Goal: Task Accomplishment & Management: Complete application form

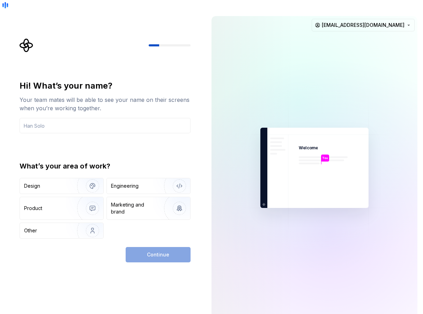
click at [96, 161] on div "What’s your area of work?" at bounding box center [105, 166] width 171 height 10
click at [66, 107] on div "Hi! What’s your name? Your team mates will be able to see your name on their sc…" at bounding box center [105, 106] width 171 height 53
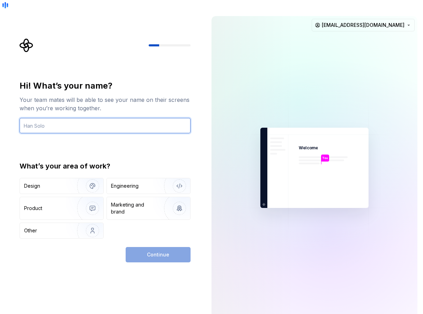
click at [68, 118] on input "text" at bounding box center [105, 125] width 171 height 15
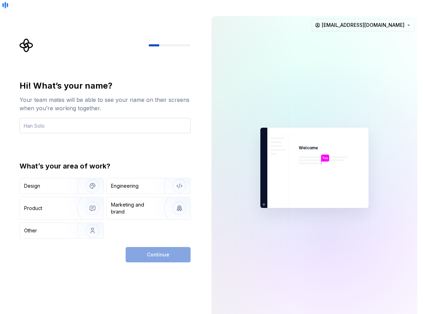
type button "Design"
click at [67, 118] on input "text" at bounding box center [105, 125] width 171 height 15
click at [82, 133] on div "Hi! What’s your name? Your team mates will be able to see your name on their sc…" at bounding box center [105, 159] width 171 height 158
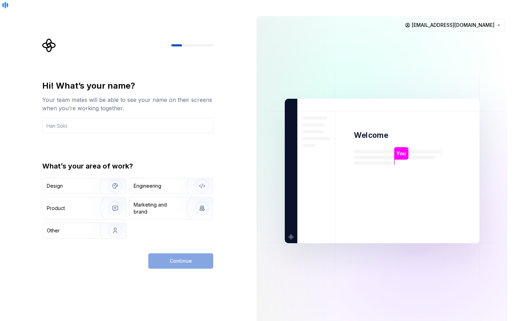
click at [183, 139] on div "Hi! What’s your name? Your team mates will be able to see your name on their sc…" at bounding box center [127, 159] width 171 height 158
click at [84, 178] on div "Design" at bounding box center [84, 185] width 83 height 15
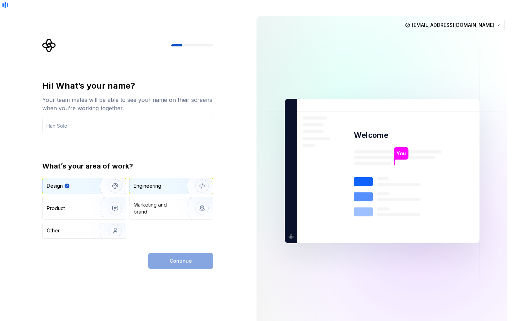
click at [151, 178] on div "Engineering" at bounding box center [170, 185] width 83 height 15
click at [106, 173] on img "button" at bounding box center [110, 186] width 45 height 47
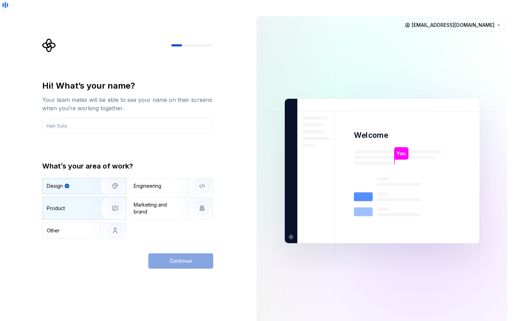
click at [110, 195] on img "button" at bounding box center [110, 208] width 45 height 47
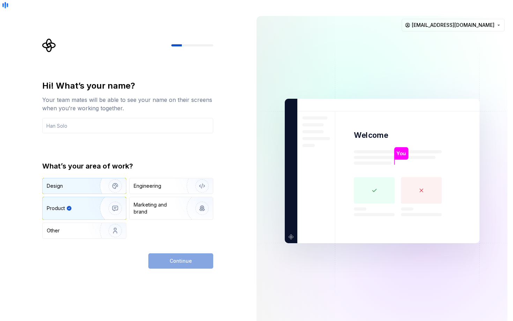
click at [102, 169] on img "button" at bounding box center [110, 186] width 45 height 47
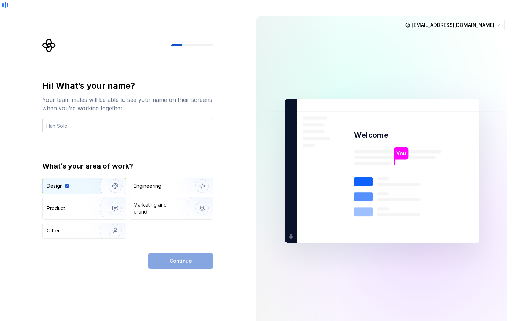
click at [130, 121] on input "text" at bounding box center [127, 125] width 171 height 15
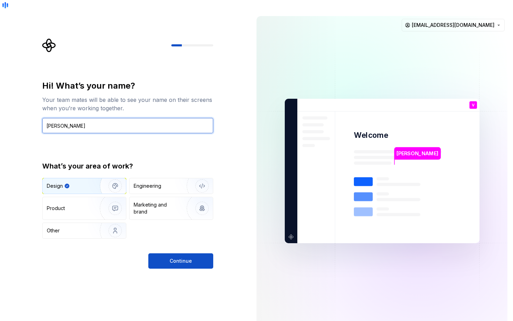
type input "[PERSON_NAME]"
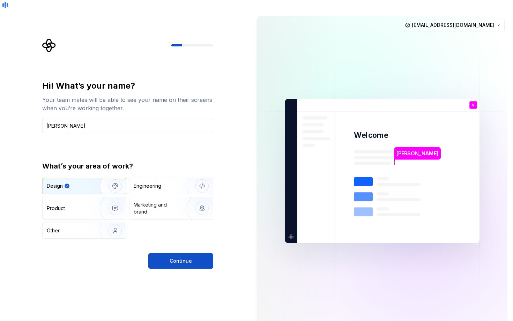
click at [249, 133] on div "Hi! What’s your name? Your team mates will be able to see your name on their sc…" at bounding box center [125, 170] width 251 height 321
click at [194, 253] on button "Continue" at bounding box center [180, 260] width 65 height 15
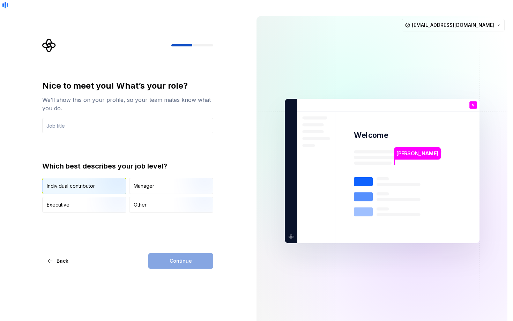
click at [108, 180] on img "button" at bounding box center [109, 194] width 45 height 47
click at [164, 118] on input "text" at bounding box center [127, 125] width 171 height 15
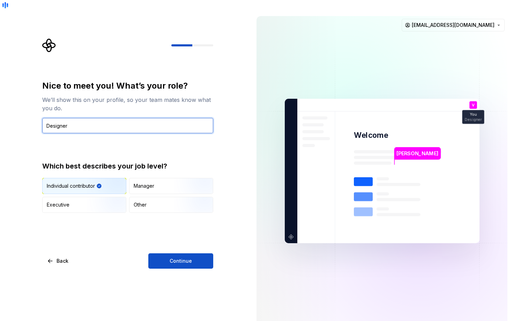
type input "Designer"
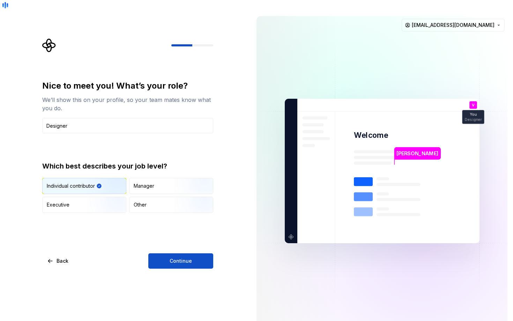
click at [306, 137] on img at bounding box center [382, 171] width 283 height 330
click at [200, 253] on button "Continue" at bounding box center [180, 260] width 65 height 15
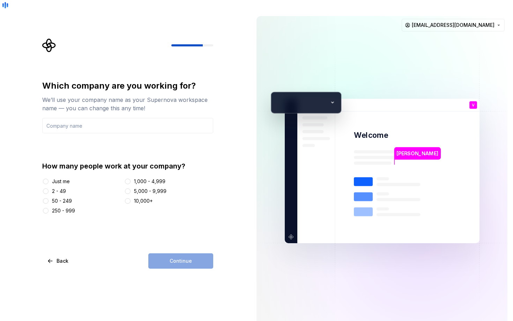
click at [62, 178] on div "Just me" at bounding box center [61, 181] width 18 height 7
click at [49, 179] on button "Just me" at bounding box center [46, 182] width 6 height 6
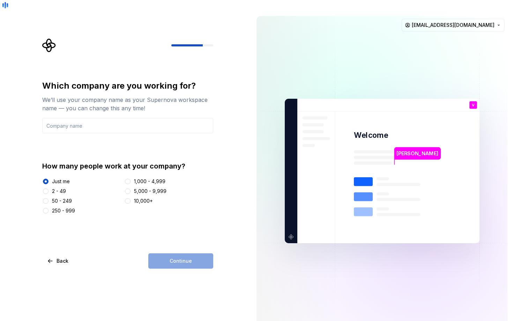
click at [60, 188] on div "2 - 49" at bounding box center [59, 191] width 14 height 7
click at [49, 188] on button "2 - 49" at bounding box center [46, 191] width 6 height 6
click at [98, 118] on input "text" at bounding box center [127, 125] width 171 height 15
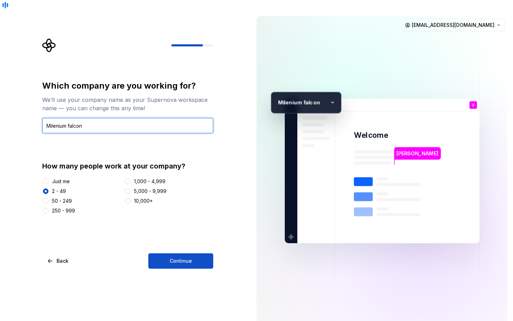
paste input "millennium falcon"
paste input "text"
type input "Millennium falcon"
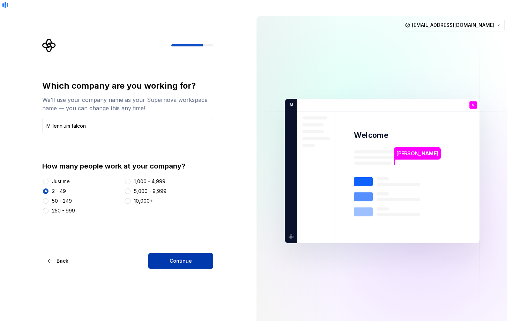
click at [195, 253] on button "Continue" at bounding box center [180, 260] width 65 height 15
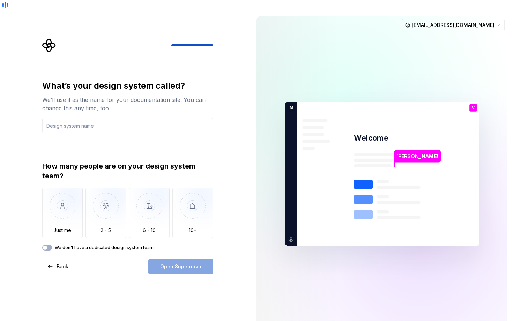
click at [117, 161] on div "How many people are on your design system team?" at bounding box center [127, 171] width 171 height 20
click at [74, 200] on img "button" at bounding box center [62, 211] width 41 height 47
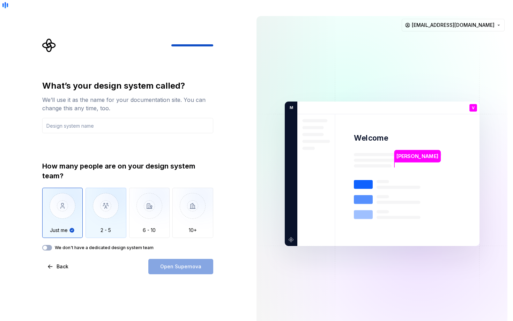
click at [115, 205] on img "button" at bounding box center [105, 211] width 41 height 47
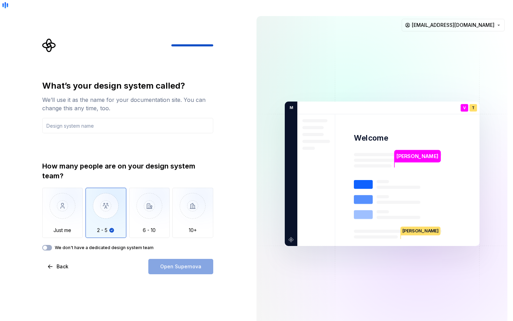
click at [43, 245] on div "We don't have a dedicated design system team" at bounding box center [127, 248] width 171 height 6
click at [44, 246] on span "button" at bounding box center [45, 248] width 4 height 4
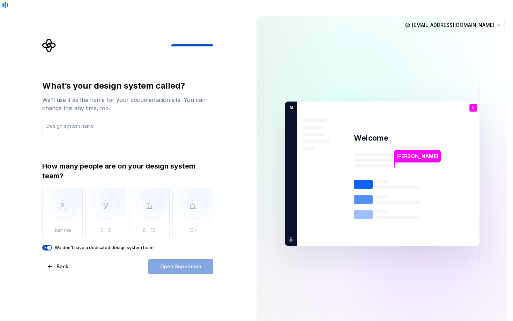
click at [47, 246] on span "button" at bounding box center [49, 248] width 4 height 4
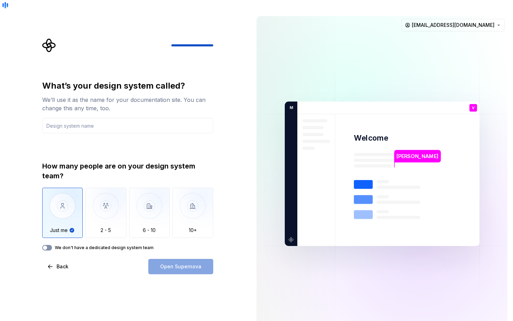
click at [47, 246] on span "button" at bounding box center [45, 248] width 4 height 4
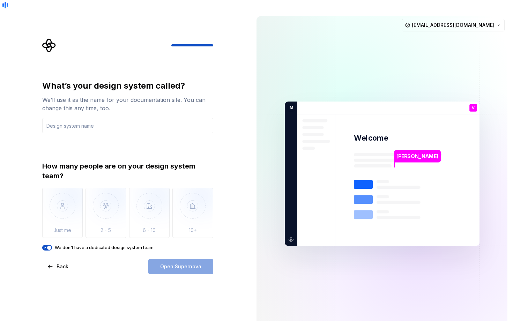
click at [47, 246] on span "button" at bounding box center [49, 248] width 4 height 4
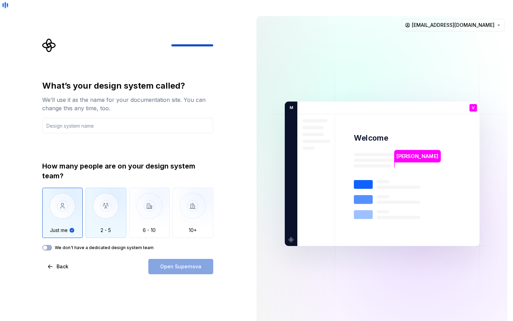
click at [107, 197] on img "button" at bounding box center [105, 211] width 41 height 47
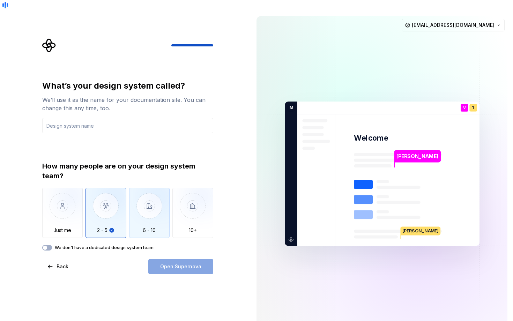
click at [141, 213] on img "button" at bounding box center [149, 211] width 41 height 47
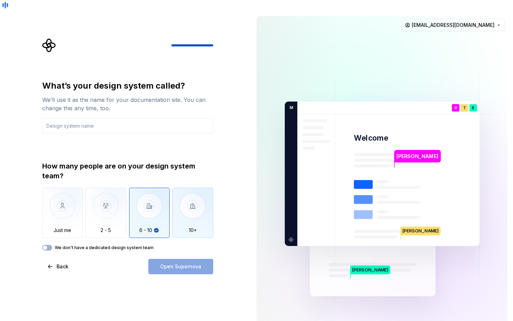
click at [199, 205] on img "button" at bounding box center [192, 211] width 41 height 47
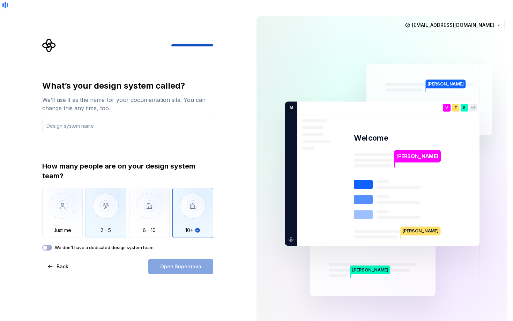
click at [99, 209] on img "button" at bounding box center [105, 211] width 41 height 47
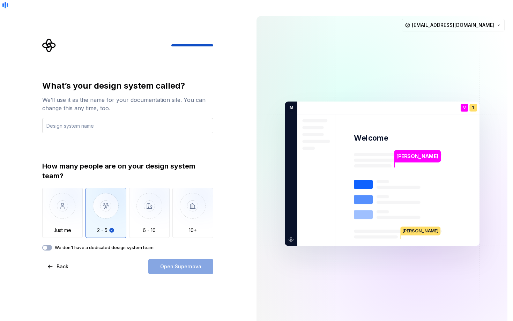
click at [88, 118] on input "text" at bounding box center [127, 125] width 171 height 15
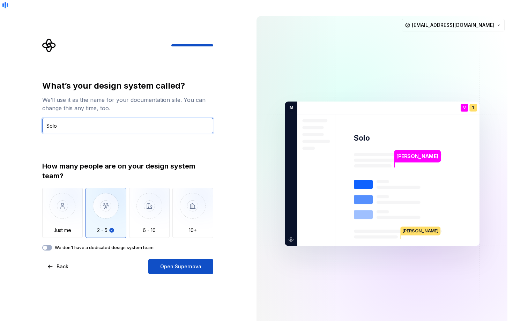
type input "Solo"
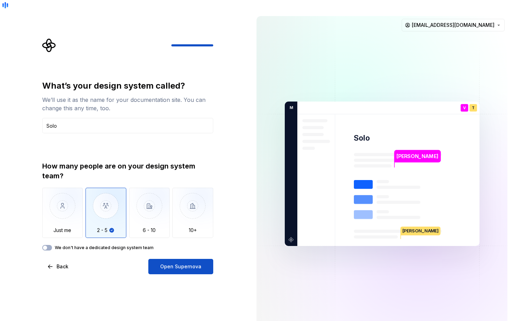
click at [240, 153] on div "What’s your design system called? We’ll use it as the name for your documentati…" at bounding box center [125, 173] width 251 height 327
click at [181, 263] on span "Open Supernova" at bounding box center [180, 266] width 41 height 7
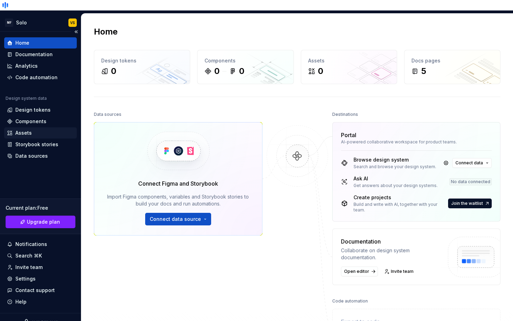
click at [44, 127] on div "Assets" at bounding box center [40, 132] width 73 height 11
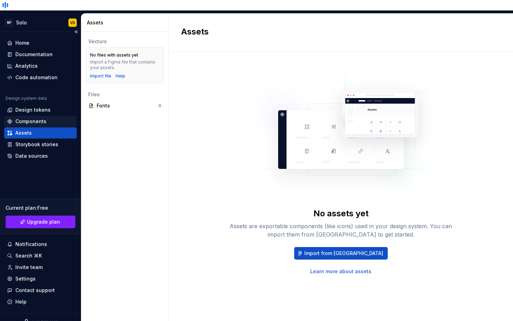
click at [45, 118] on div "Components" at bounding box center [40, 121] width 67 height 7
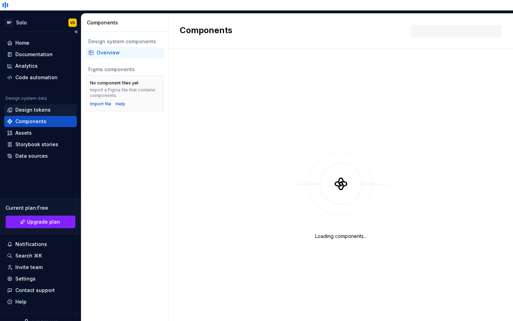
click at [47, 106] on div "Design tokens" at bounding box center [32, 109] width 35 height 7
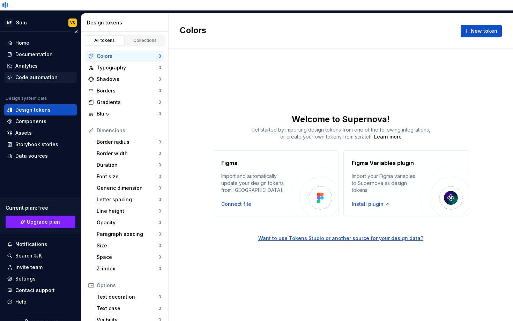
click at [43, 74] on div "Code automation" at bounding box center [36, 77] width 42 height 7
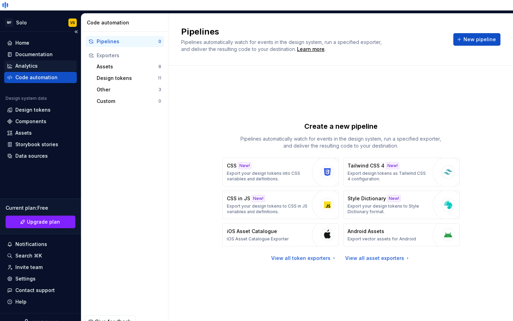
click at [43, 62] on div "Analytics" at bounding box center [40, 65] width 67 height 7
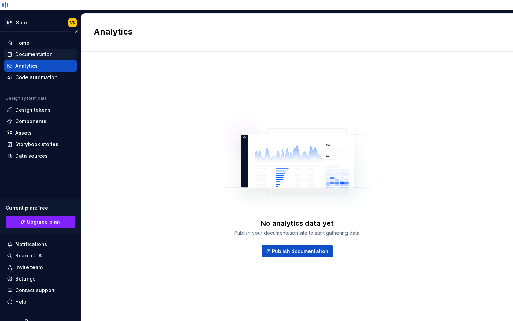
click at [42, 51] on div "Documentation" at bounding box center [33, 54] width 37 height 7
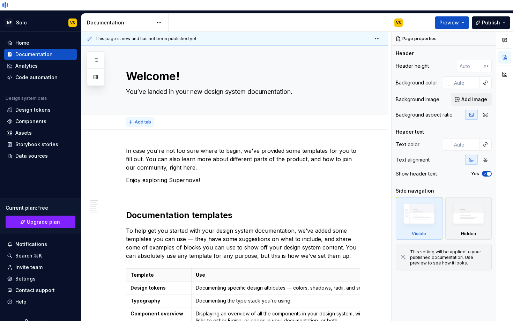
click at [138, 119] on span "Add tab" at bounding box center [143, 122] width 16 height 6
click at [36, 39] on div "Home" at bounding box center [40, 42] width 67 height 7
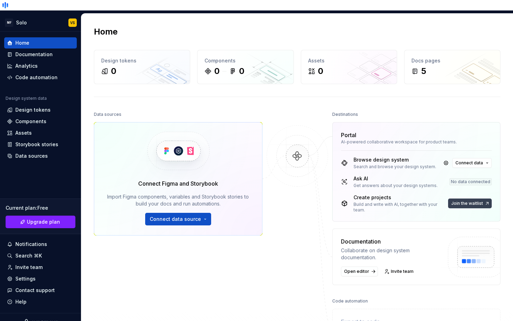
click at [466, 201] on span "Join the waitlist" at bounding box center [467, 204] width 32 height 6
click at [459, 201] on span "Join the waitlist" at bounding box center [467, 204] width 32 height 6
click at [469, 199] on button "Join the waitlist" at bounding box center [470, 204] width 44 height 10
click at [471, 201] on span "Join the waitlist" at bounding box center [467, 204] width 32 height 6
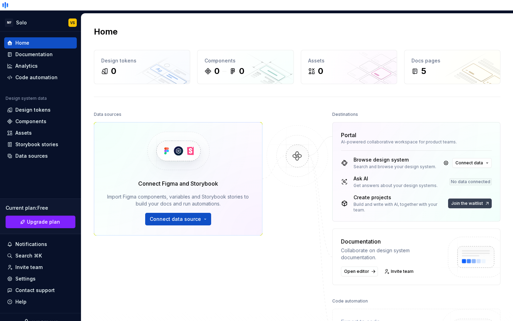
click at [471, 201] on span "Join the waitlist" at bounding box center [467, 204] width 32 height 6
click at [470, 160] on span "Connect data" at bounding box center [469, 163] width 28 height 6
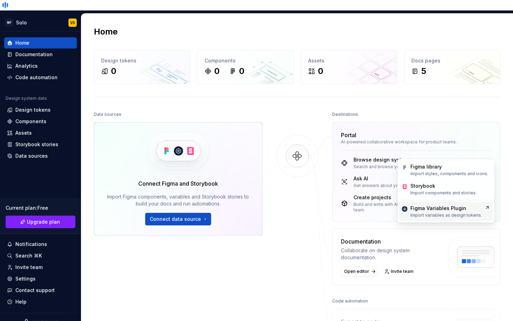
click at [452, 205] on div "Figma Variables Plugin" at bounding box center [438, 208] width 56 height 7
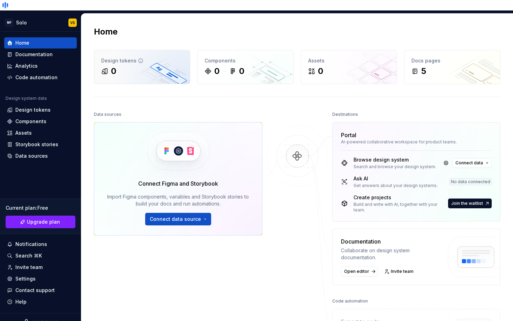
click at [127, 67] on div "Design tokens 0" at bounding box center [142, 67] width 96 height 34
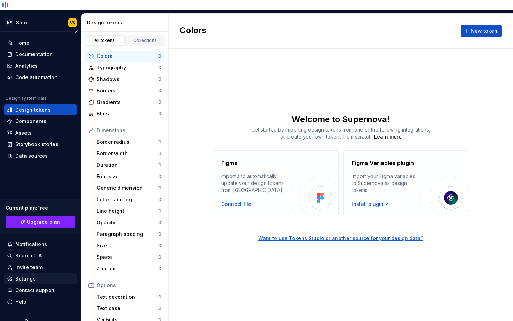
click at [27, 275] on div "Settings" at bounding box center [25, 278] width 20 height 7
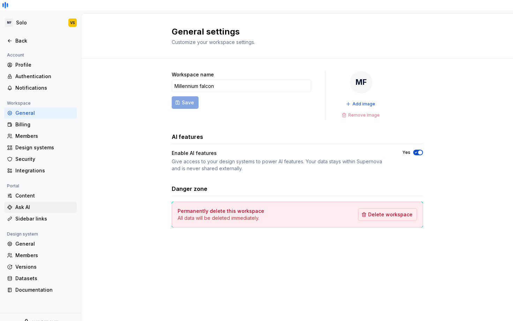
click at [44, 204] on div "Ask AI" at bounding box center [44, 207] width 59 height 7
type textarea "*"
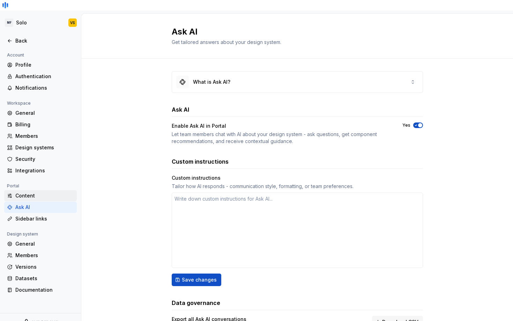
click at [40, 192] on div "Content" at bounding box center [44, 195] width 59 height 7
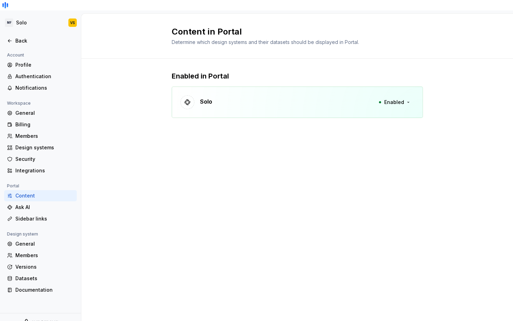
click at [258, 88] on div "Solo Enabled" at bounding box center [297, 102] width 251 height 31
click at [23, 61] on div "Profile" at bounding box center [44, 64] width 59 height 7
click at [24, 37] on div "Back" at bounding box center [44, 40] width 59 height 7
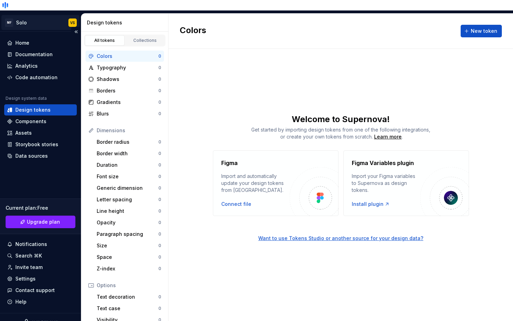
click at [21, 13] on html "MF Solo VS Home Documentation Analytics Code automation Design system data Desi…" at bounding box center [256, 160] width 513 height 321
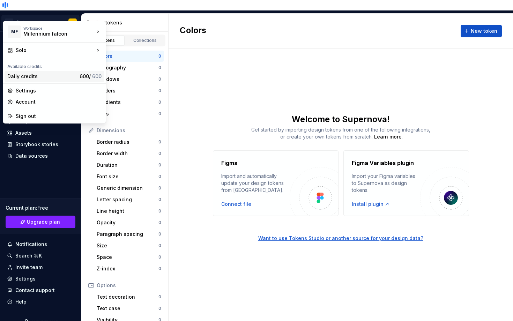
click at [90, 73] on span "600 / 600" at bounding box center [91, 76] width 22 height 6
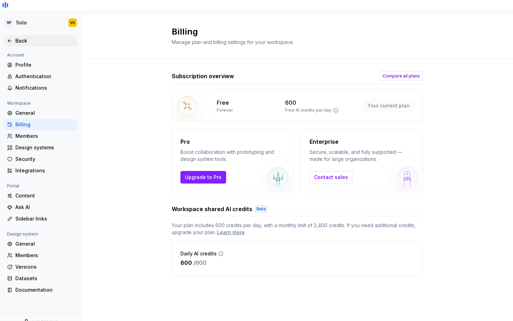
click at [16, 37] on div "Back" at bounding box center [44, 40] width 59 height 7
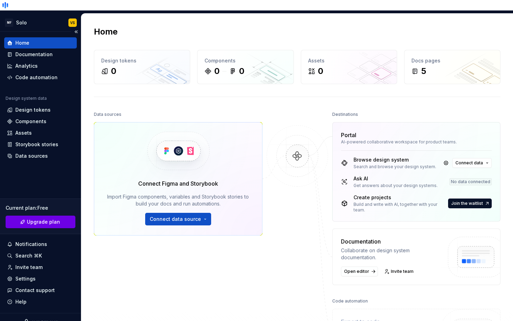
click at [41, 218] on span "Upgrade plan" at bounding box center [43, 221] width 33 height 7
click at [471, 201] on span "Join the waitlist" at bounding box center [467, 204] width 32 height 6
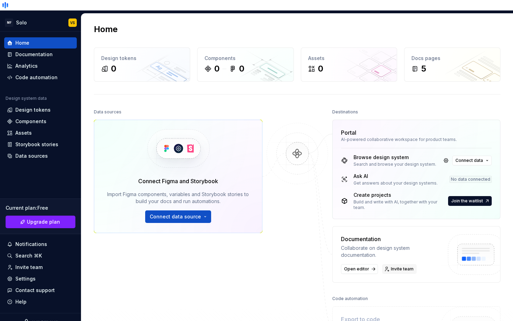
click at [407, 266] on span "Invite team" at bounding box center [402, 269] width 23 height 6
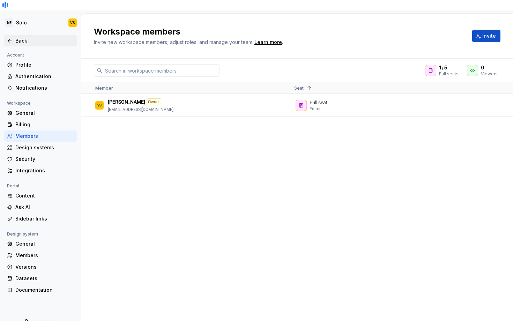
click at [23, 35] on div "Back" at bounding box center [40, 40] width 73 height 11
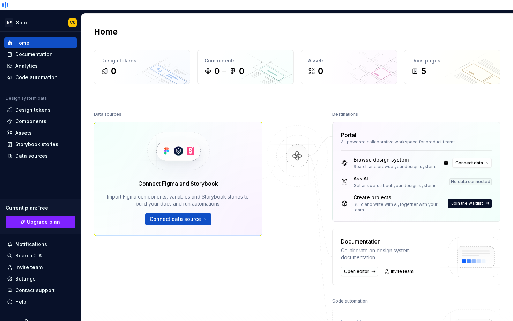
click at [298, 142] on img at bounding box center [297, 163] width 68 height 76
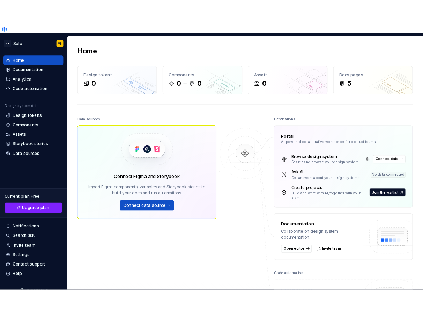
scroll to position [12, 0]
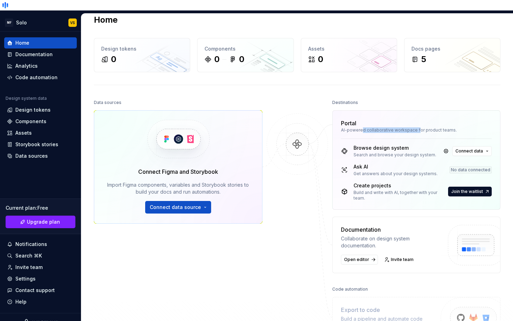
drag, startPoint x: 360, startPoint y: 120, endPoint x: 417, endPoint y: 120, distance: 56.5
click at [417, 127] on div "AI-powered collaborative workspace for product teams." at bounding box center [416, 130] width 151 height 6
click at [448, 146] on link at bounding box center [446, 151] width 10 height 10
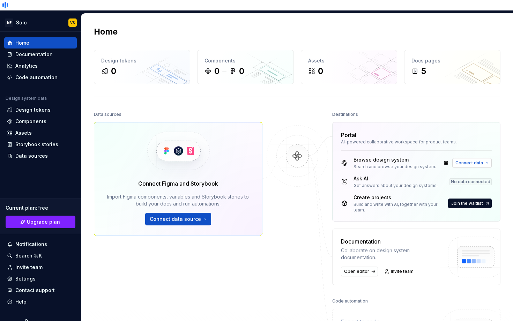
click at [472, 160] on span "Connect data" at bounding box center [469, 163] width 28 height 6
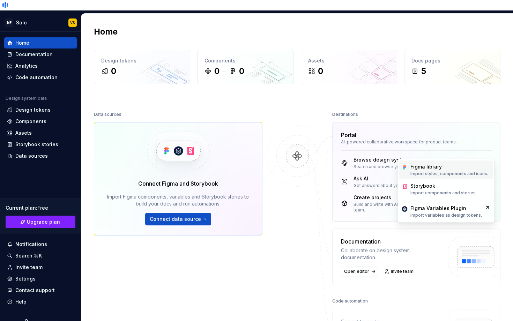
click at [461, 168] on div "Figma library" at bounding box center [449, 166] width 78 height 7
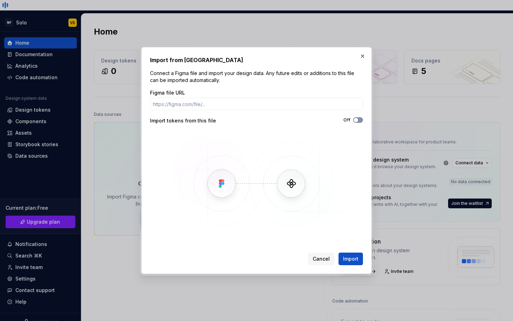
click at [356, 119] on span "button" at bounding box center [356, 120] width 4 height 4
click at [358, 120] on icon "button" at bounding box center [356, 120] width 6 height 4
click at [293, 83] on p "Connect a Figma file and import your design data. Any future edits or additions…" at bounding box center [256, 77] width 213 height 14
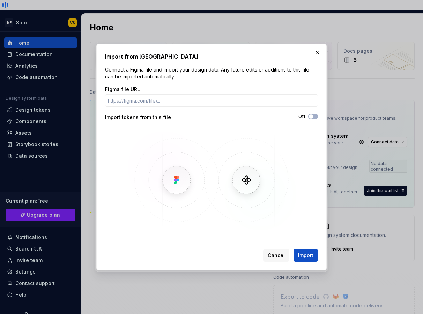
click at [158, 74] on p "Connect a Figma file and import your design data. Any future edits or additions…" at bounding box center [211, 73] width 213 height 14
drag, startPoint x: 240, startPoint y: 180, endPoint x: 151, endPoint y: 142, distance: 96.6
